Goal: Task Accomplishment & Management: Use online tool/utility

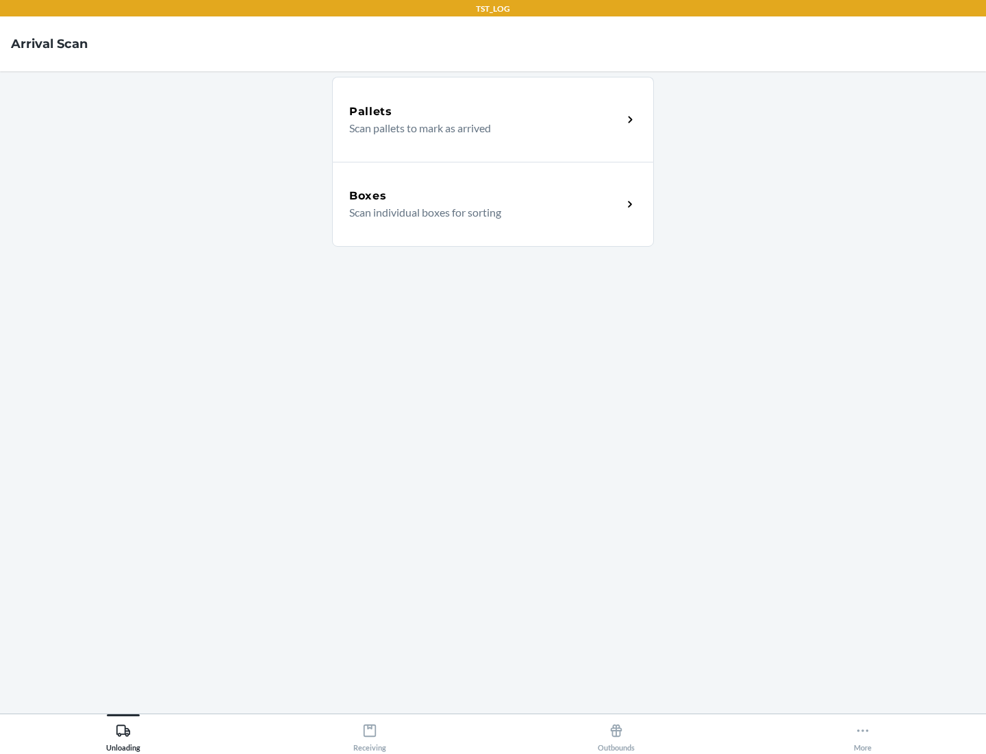
click at [486, 196] on div "Boxes" at bounding box center [485, 196] width 273 height 16
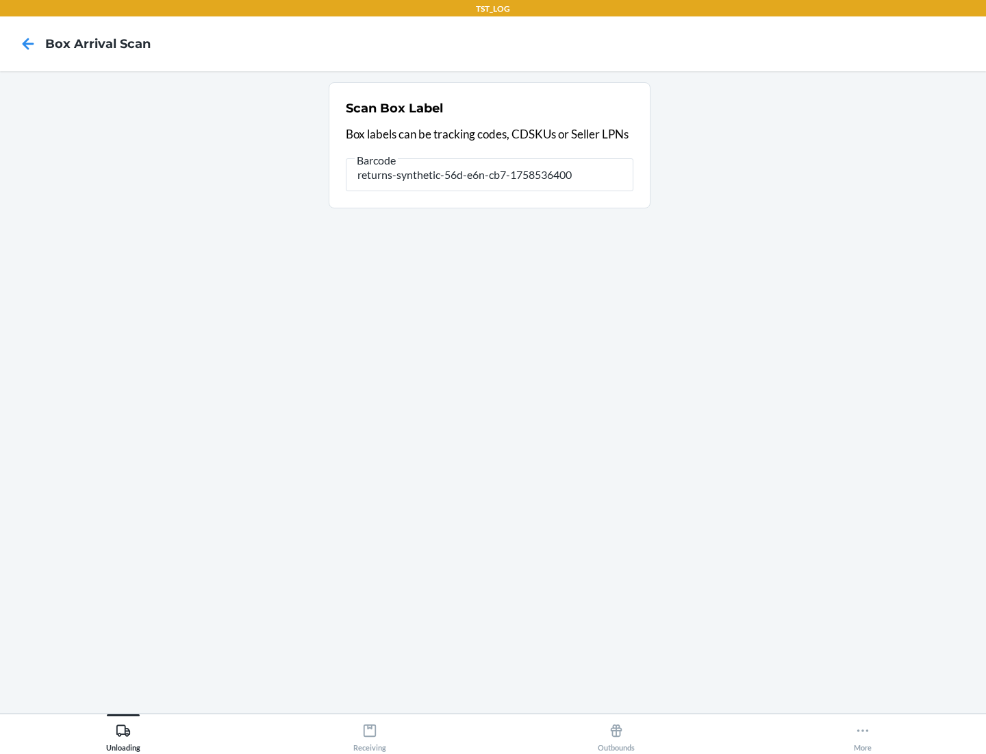
type input "returns-synthetic-56d-e6n-cb7-1758536400"
